Goal: Book appointment/travel/reservation

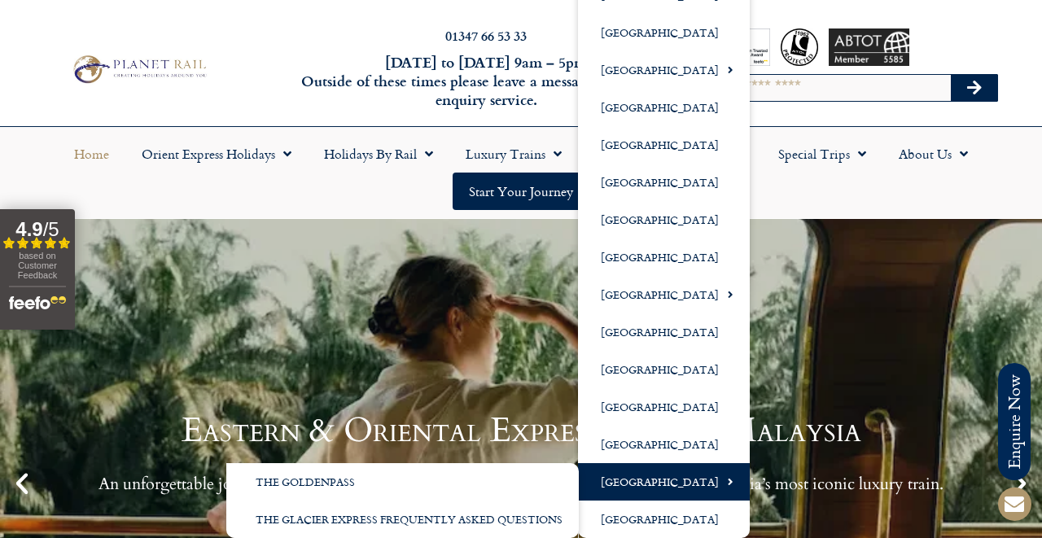
click at [635, 476] on link "[GEOGRAPHIC_DATA]" at bounding box center [664, 481] width 172 height 37
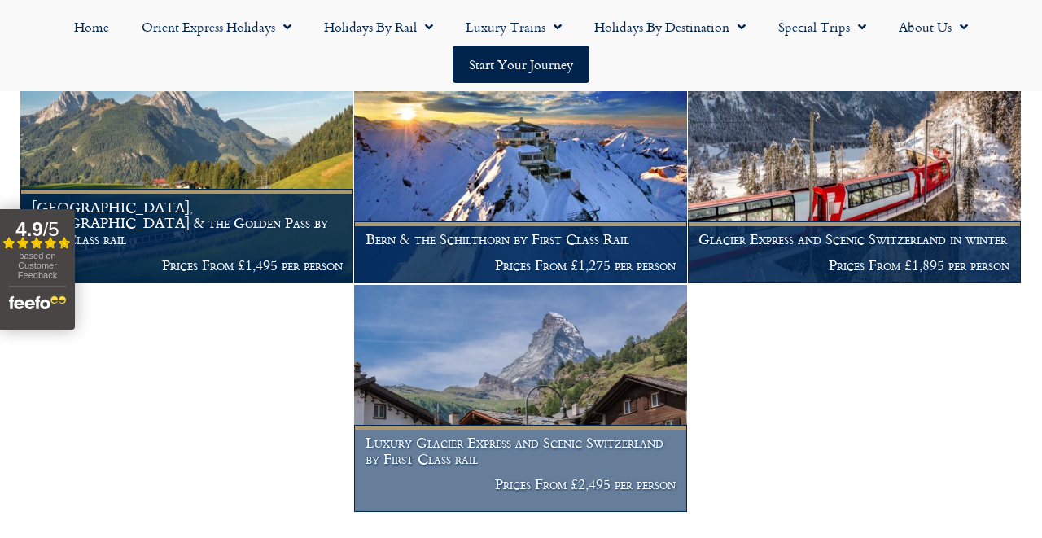
scroll to position [1034, 0]
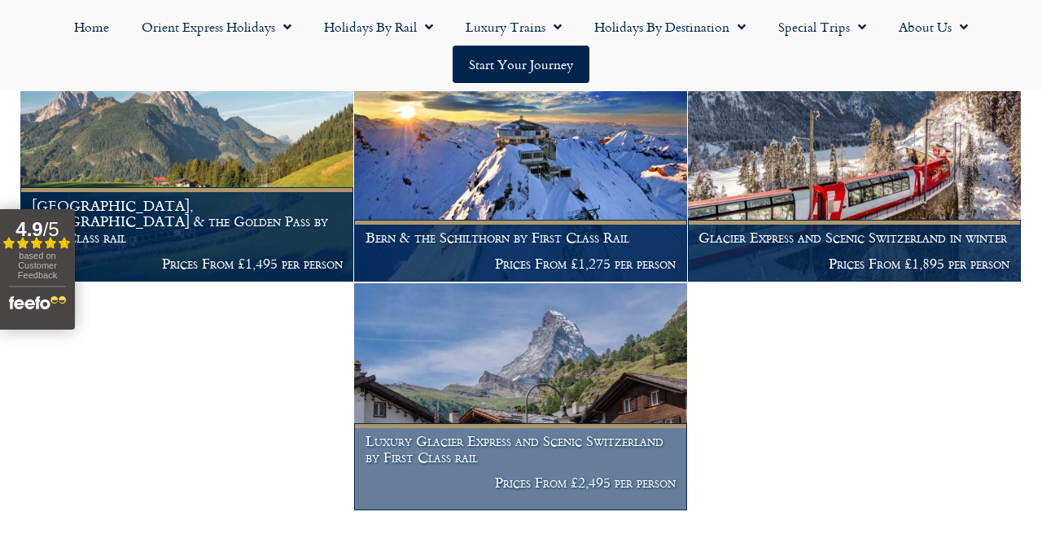
click at [587, 361] on img at bounding box center [520, 397] width 333 height 228
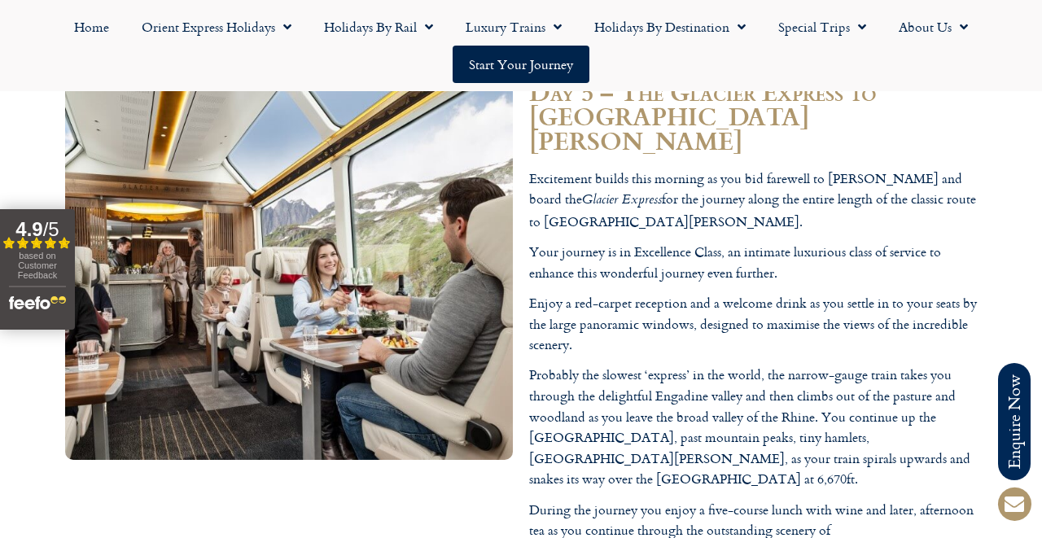
scroll to position [3970, 0]
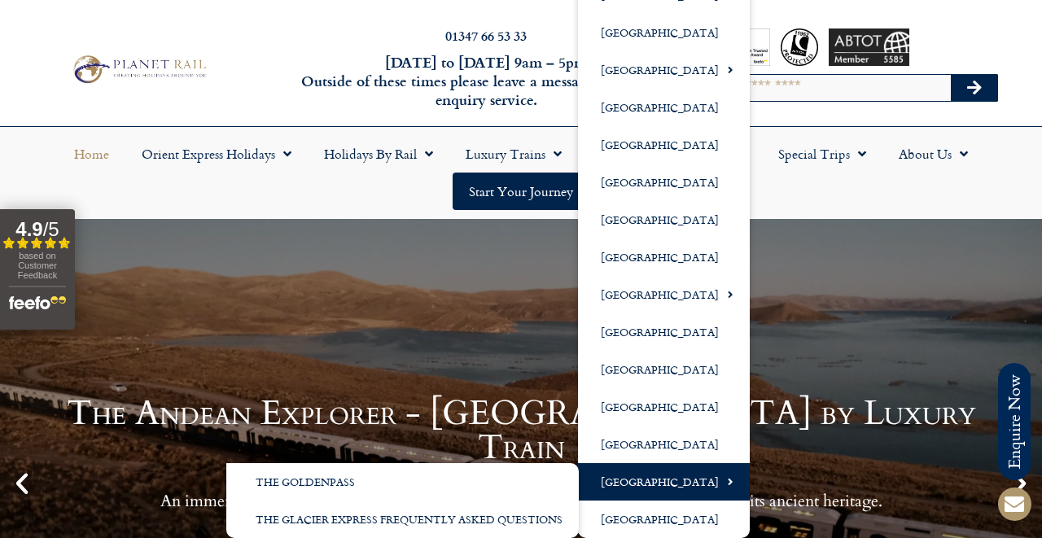
click at [656, 483] on link "[GEOGRAPHIC_DATA]" at bounding box center [664, 481] width 172 height 37
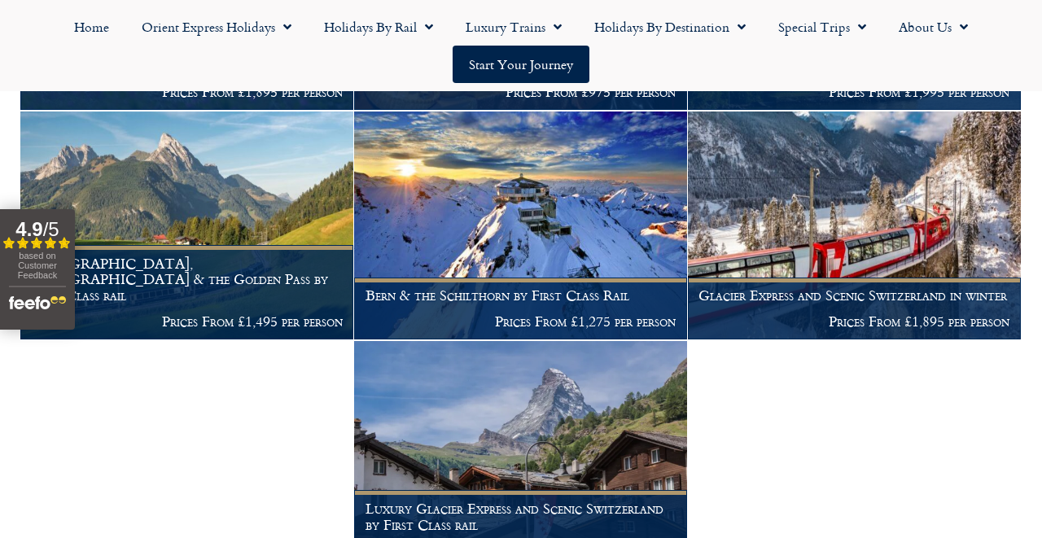
scroll to position [972, 0]
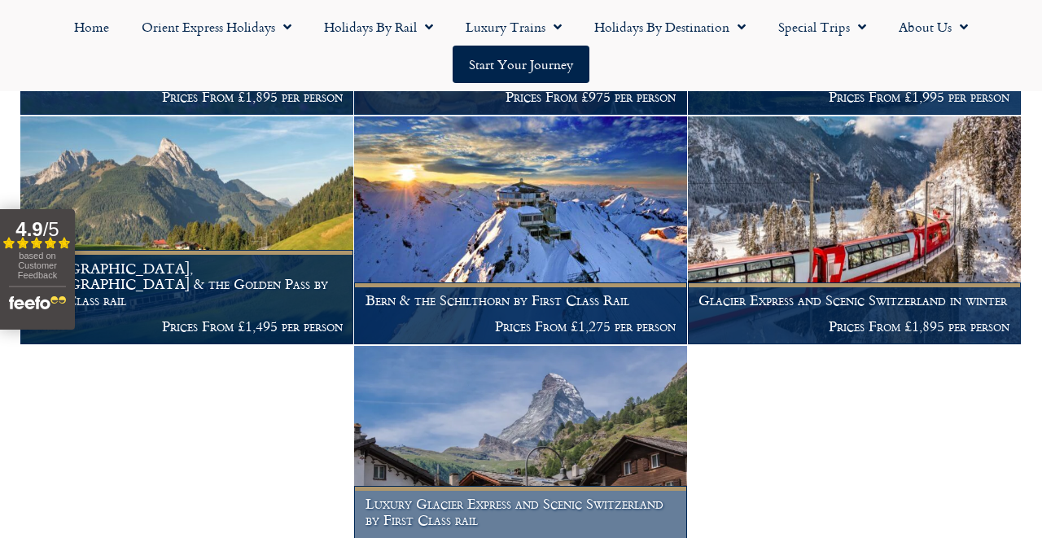
click at [558, 421] on img at bounding box center [520, 460] width 333 height 228
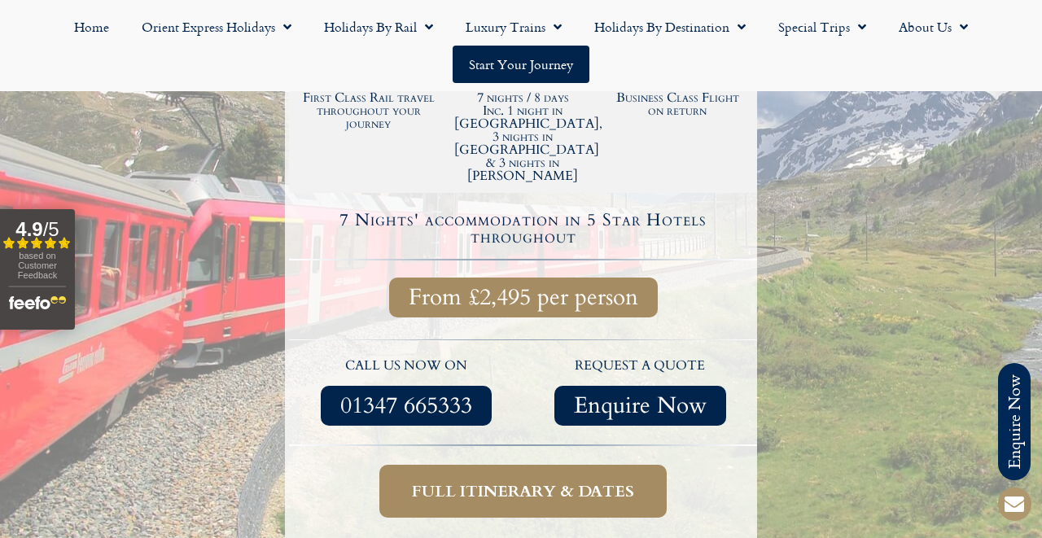
scroll to position [573, 0]
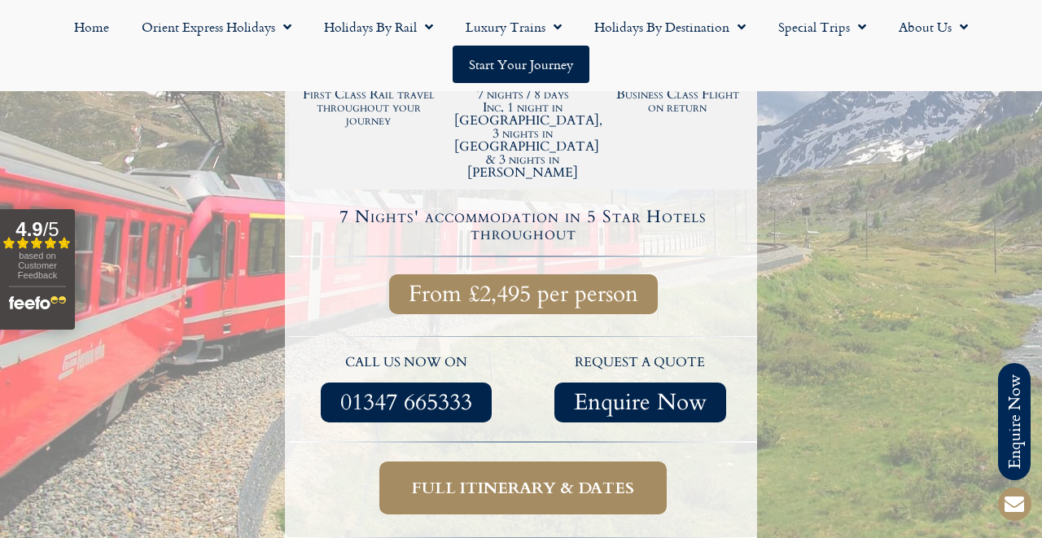
click at [558, 478] on span "Full itinerary & dates" at bounding box center [523, 488] width 222 height 20
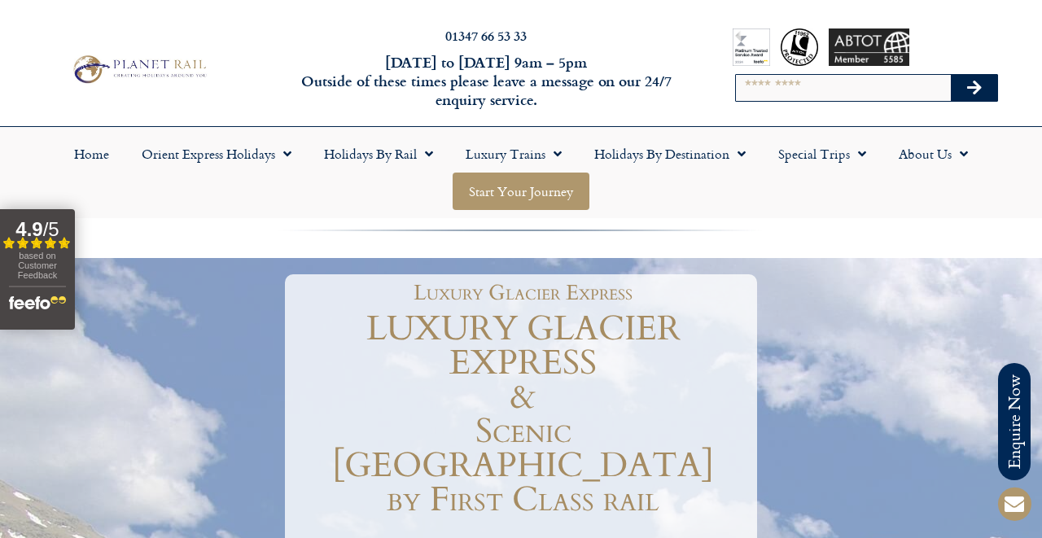
click at [513, 194] on link "Start your Journey" at bounding box center [521, 191] width 137 height 37
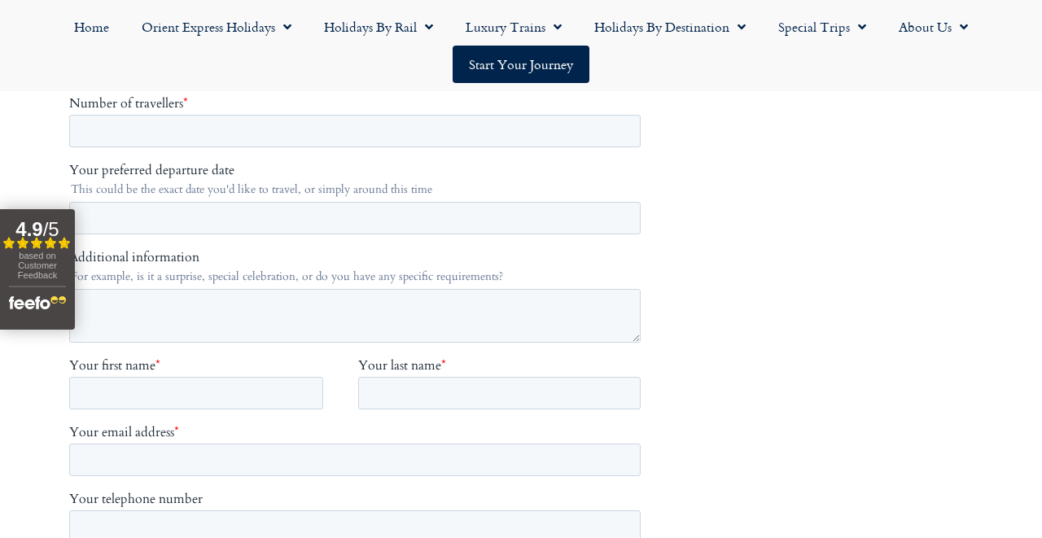
scroll to position [523, 0]
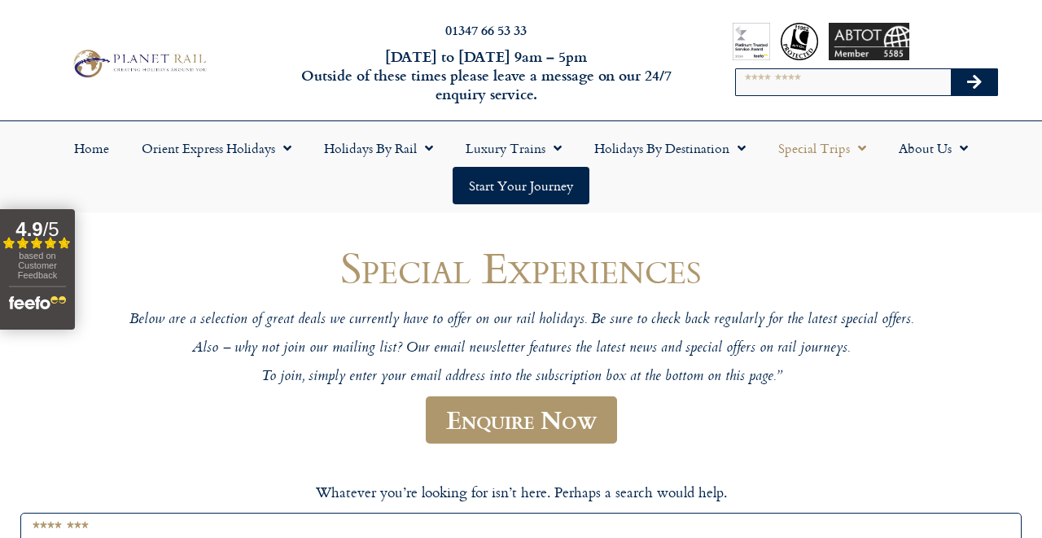
scroll to position [5, 0]
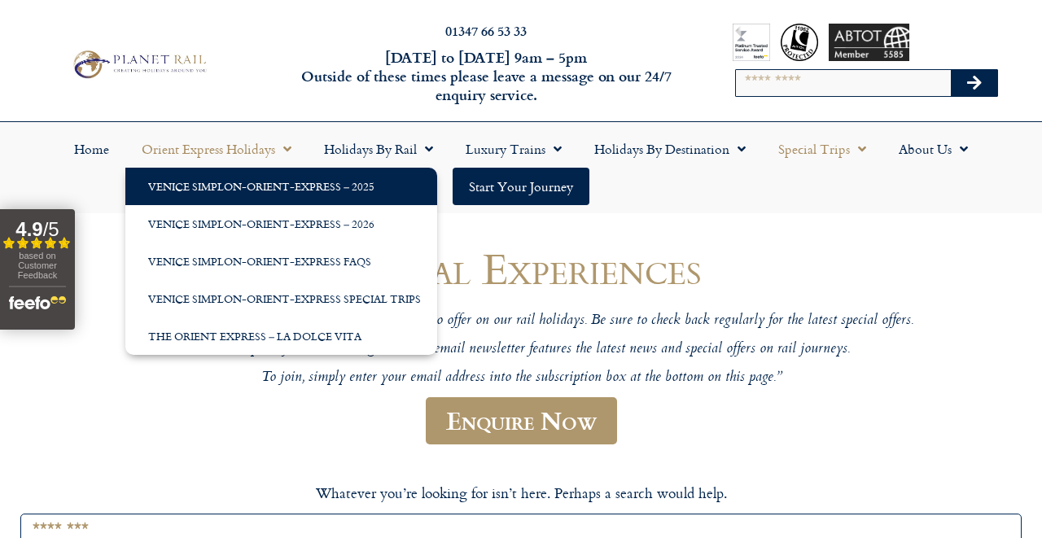
click at [238, 183] on link "Venice Simplon-Orient-Express – 2025" at bounding box center [281, 186] width 312 height 37
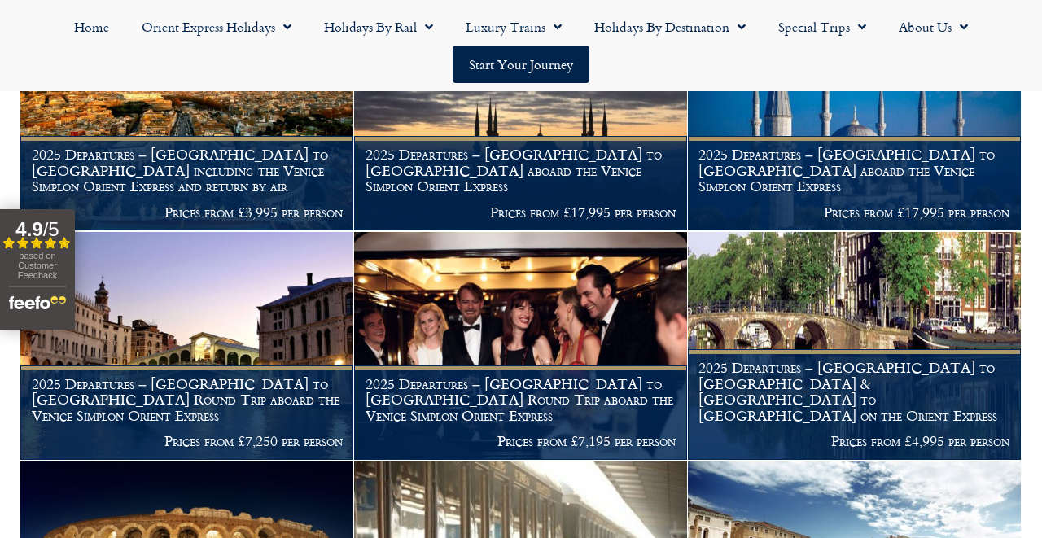
scroll to position [1314, 0]
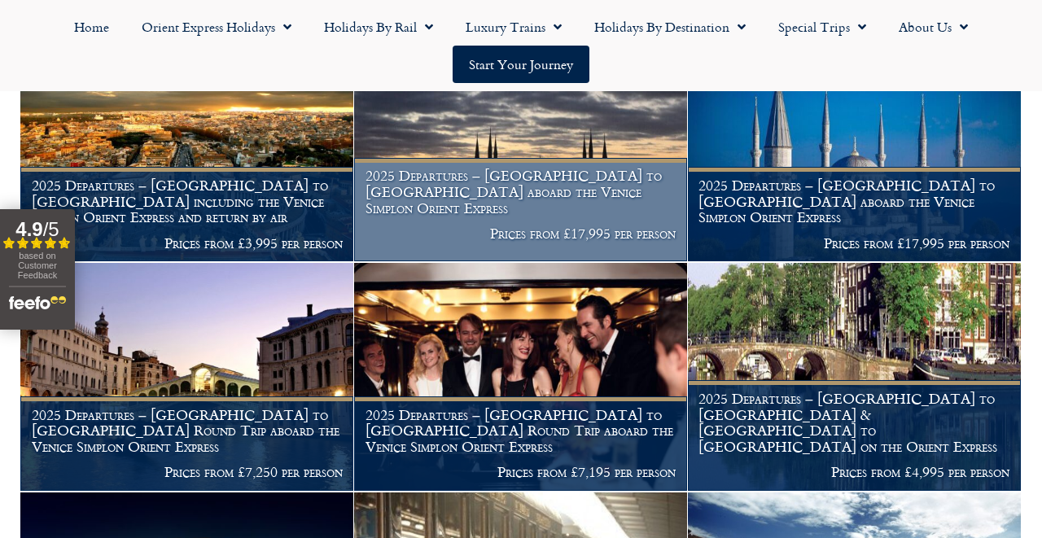
click at [562, 206] on h1 "2025 Departures – [GEOGRAPHIC_DATA] to [GEOGRAPHIC_DATA] aboard the Venice Simp…" at bounding box center [520, 192] width 311 height 48
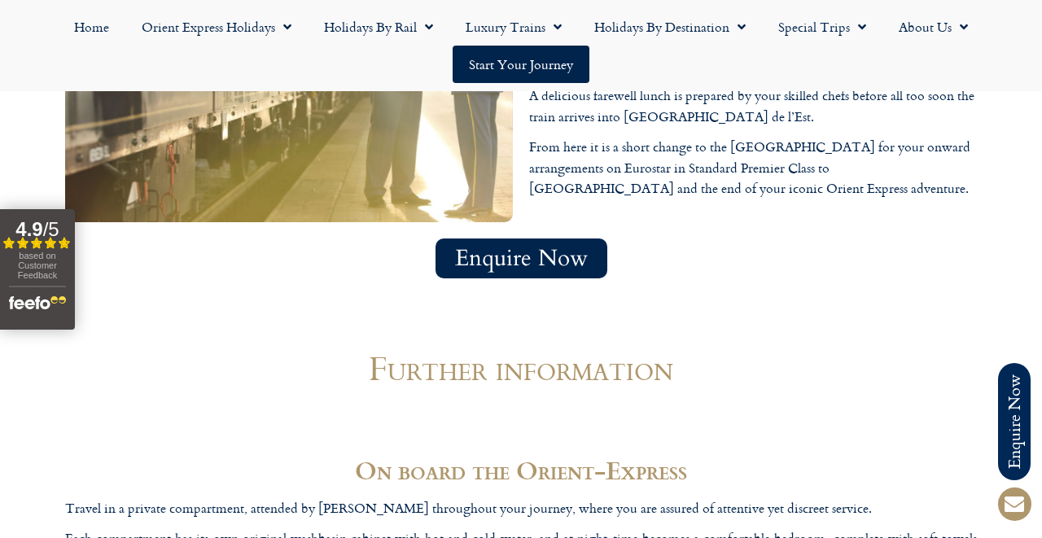
scroll to position [6077, 0]
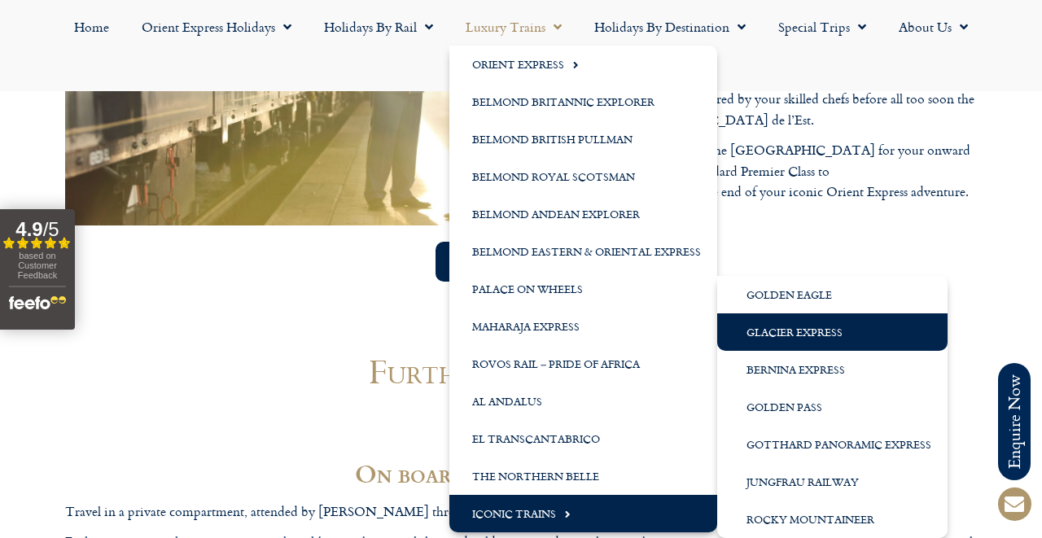
click at [779, 325] on link "Glacier Express" at bounding box center [832, 331] width 230 height 37
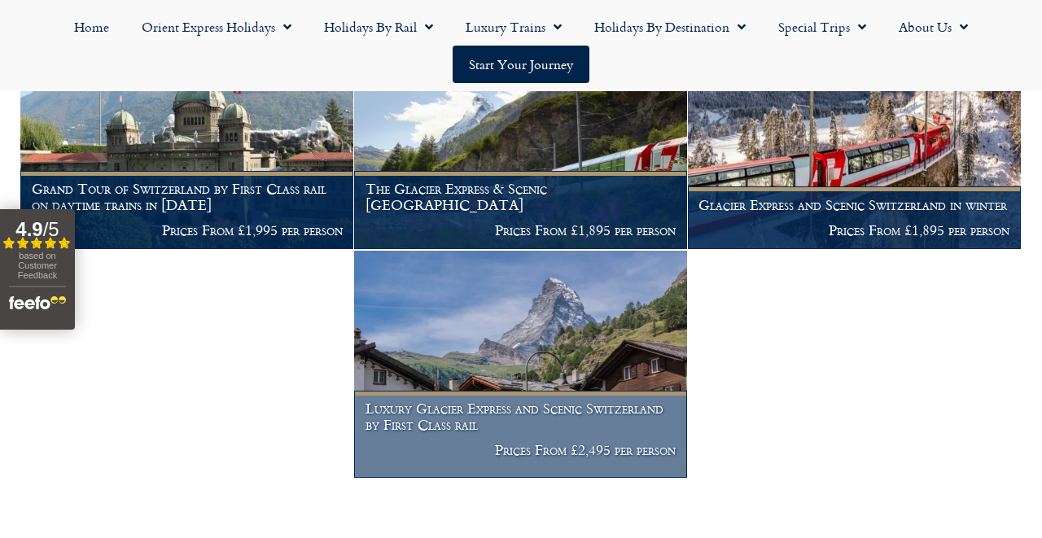
scroll to position [416, 0]
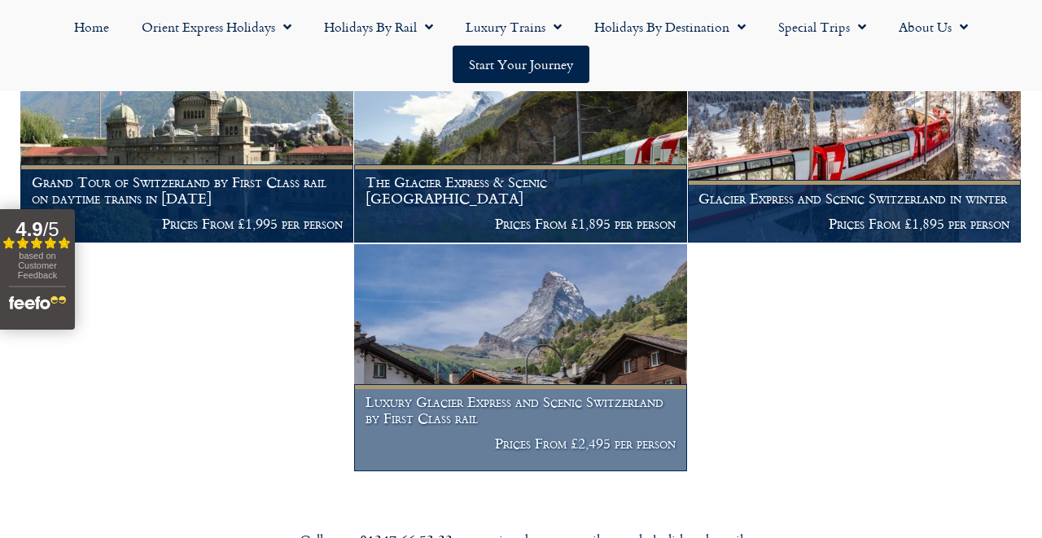
click at [606, 402] on h1 "Luxury Glacier Express and Scenic Switzerland by First Class rail" at bounding box center [520, 410] width 311 height 32
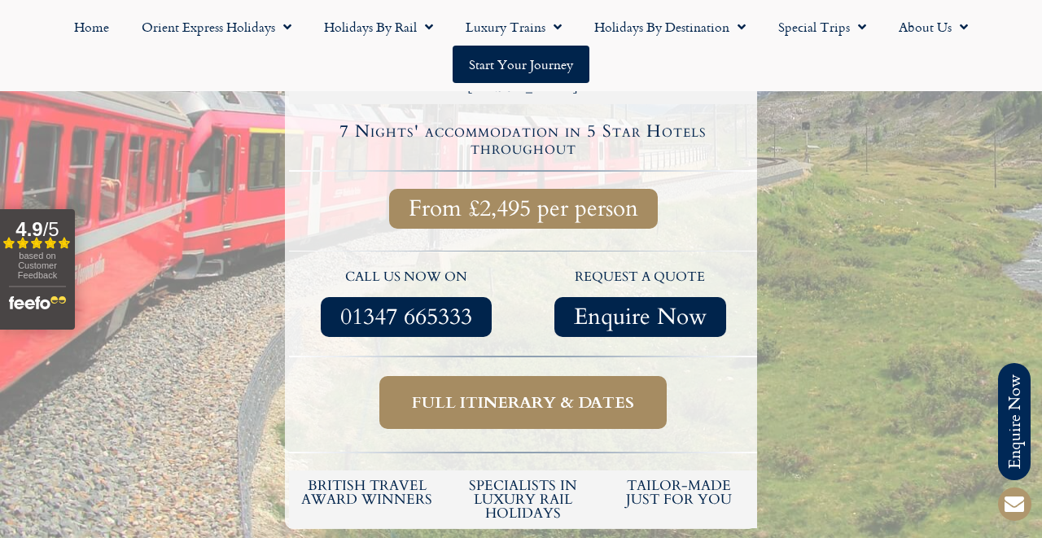
scroll to position [659, 0]
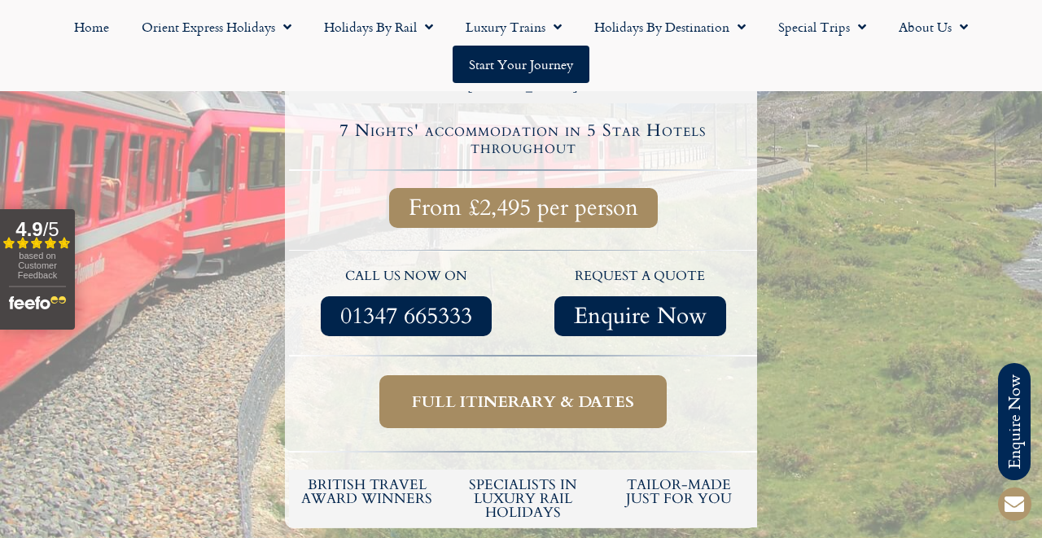
click at [529, 391] on span "Full itinerary & dates" at bounding box center [523, 401] width 222 height 20
click at [540, 391] on span "Full itinerary & dates" at bounding box center [523, 401] width 222 height 20
click at [543, 391] on span "Full itinerary & dates" at bounding box center [523, 401] width 222 height 20
